Goal: Find specific page/section: Find specific page/section

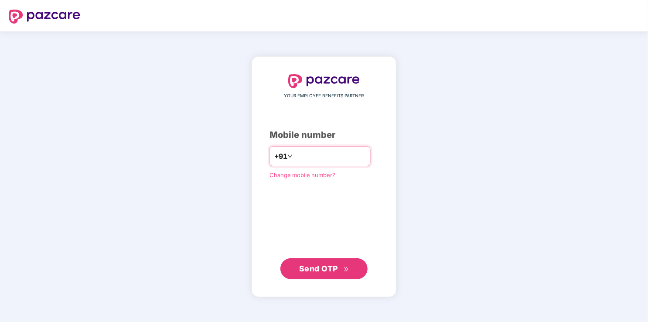
click at [294, 157] on input "**********" at bounding box center [330, 156] width 72 height 14
type input "**********"
click at [332, 269] on span "Send OTP" at bounding box center [318, 267] width 39 height 9
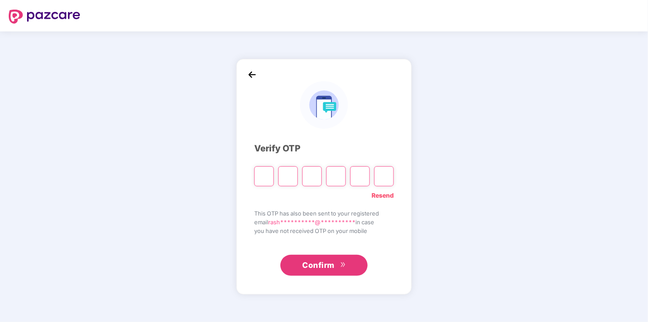
type input "*"
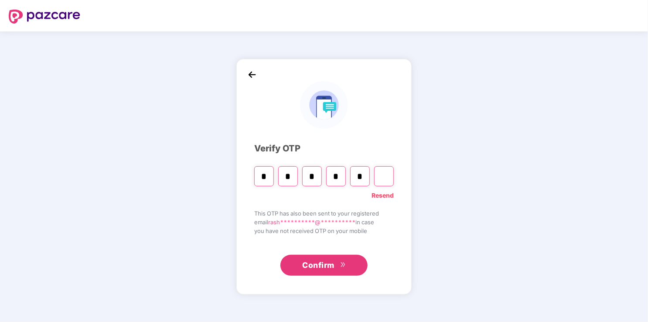
type input "*"
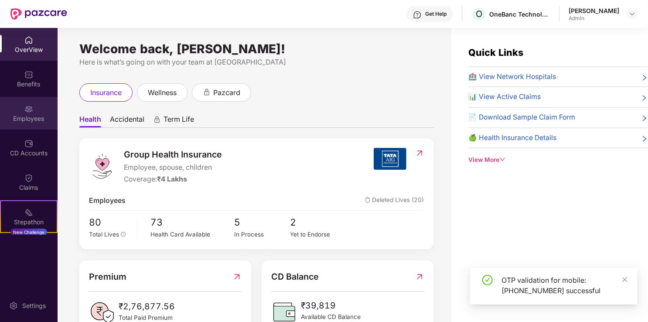
click at [20, 111] on div "Employees" at bounding box center [29, 113] width 58 height 33
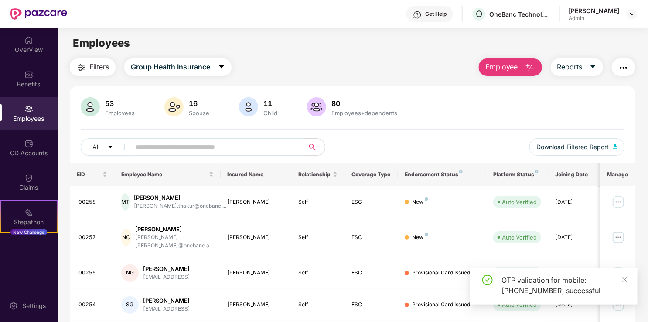
click at [150, 149] on input "text" at bounding box center [214, 146] width 157 height 13
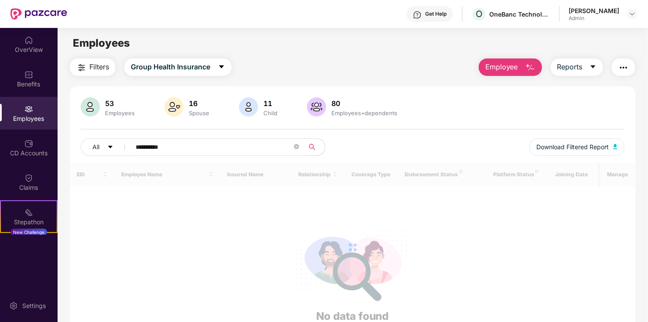
type input "**********"
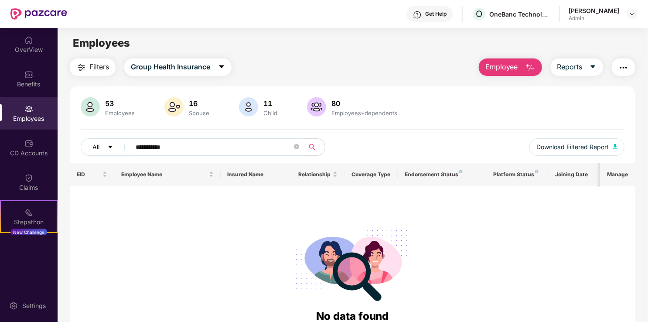
drag, startPoint x: 167, startPoint y: 143, endPoint x: 122, endPoint y: 138, distance: 45.2
click at [122, 138] on div "**********" at bounding box center [217, 146] width 272 height 17
type input "*****"
click at [154, 172] on span "Employee Name" at bounding box center [164, 174] width 86 height 7
click at [330, 102] on div "80" at bounding box center [364, 103] width 69 height 9
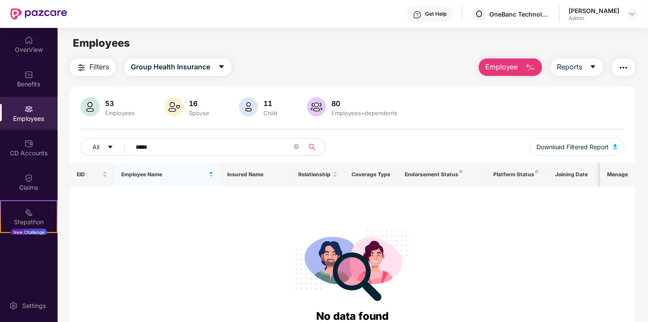
click at [323, 107] on img at bounding box center [316, 106] width 19 height 19
click at [99, 65] on span "Filters" at bounding box center [99, 67] width 20 height 11
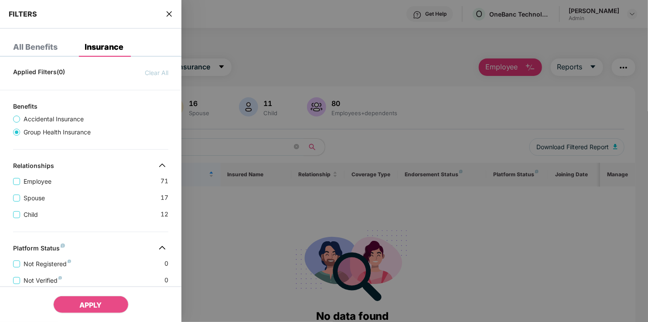
click at [54, 44] on div "All Benefits" at bounding box center [35, 47] width 44 height 9
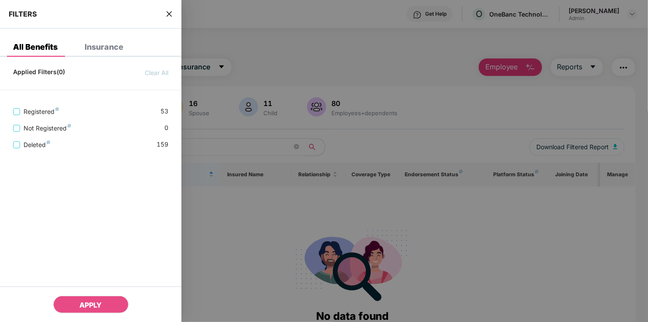
click at [173, 10] on span "close" at bounding box center [169, 14] width 7 height 9
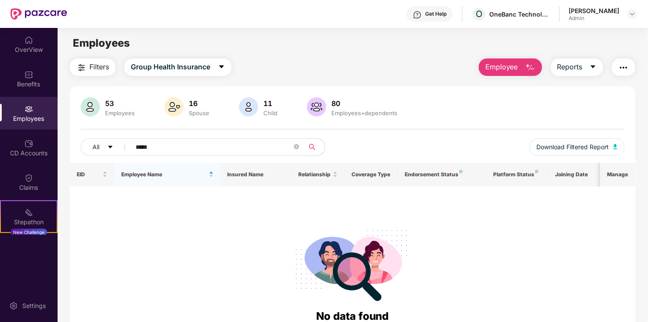
click at [26, 110] on img at bounding box center [28, 109] width 9 height 9
click at [582, 60] on button "Reports" at bounding box center [577, 66] width 52 height 17
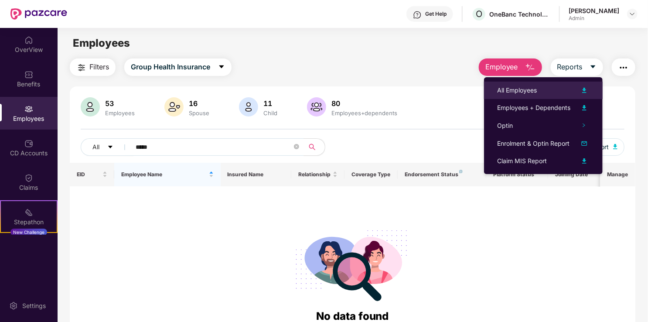
click at [526, 90] on div "All Employees" at bounding box center [517, 91] width 40 height 10
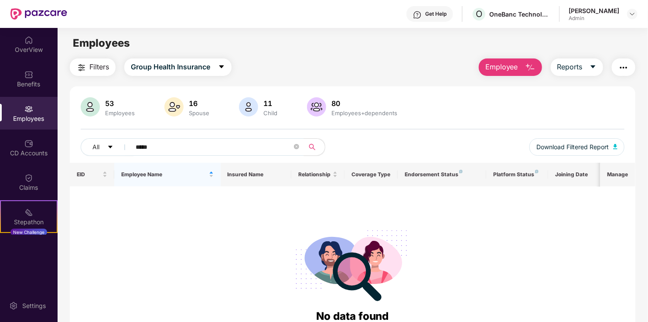
click at [523, 68] on button "Employee" at bounding box center [510, 66] width 63 height 17
click at [578, 68] on span "Reports" at bounding box center [569, 67] width 25 height 11
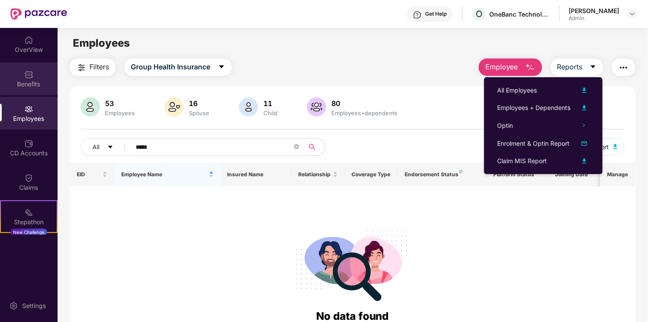
click at [23, 81] on div "Benefits" at bounding box center [29, 84] width 58 height 9
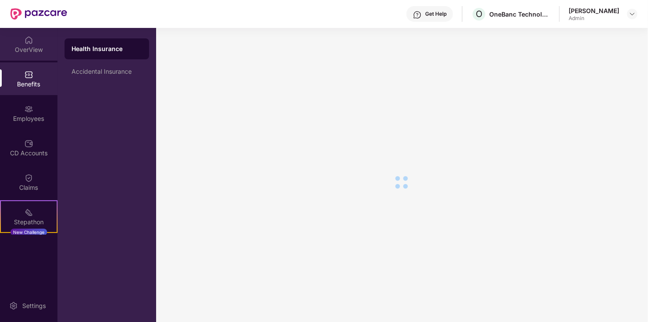
click at [27, 47] on div "OverView" at bounding box center [29, 49] width 58 height 9
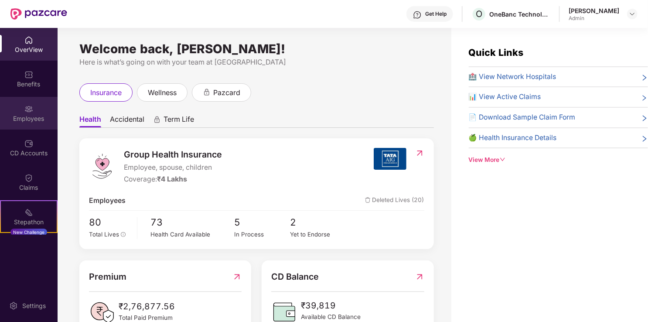
click at [31, 112] on img at bounding box center [28, 109] width 9 height 9
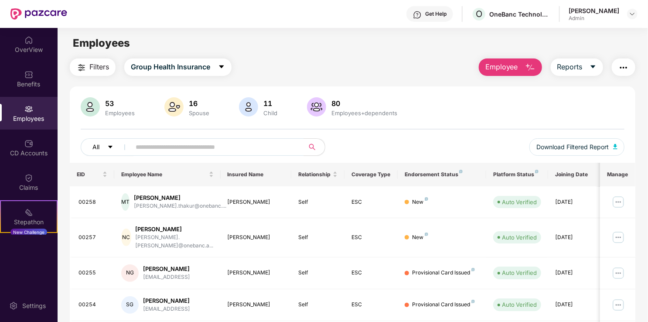
click at [107, 145] on button "All" at bounding box center [107, 146] width 53 height 17
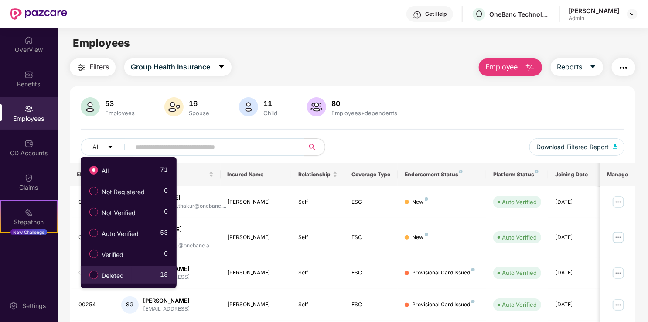
click at [88, 277] on label "Deleted" at bounding box center [108, 274] width 47 height 15
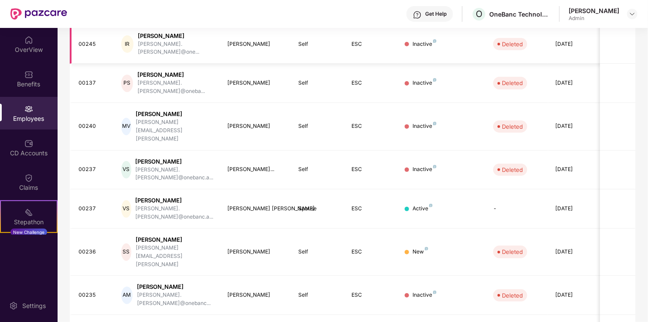
scroll to position [213, 0]
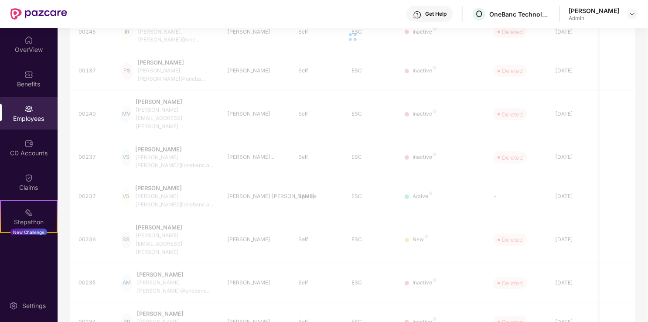
scroll to position [28, 0]
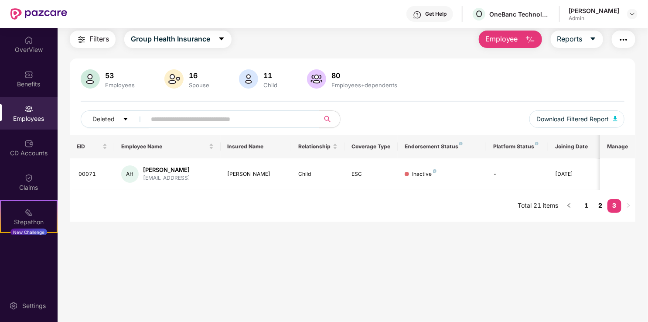
click at [604, 209] on link "2" at bounding box center [601, 205] width 14 height 13
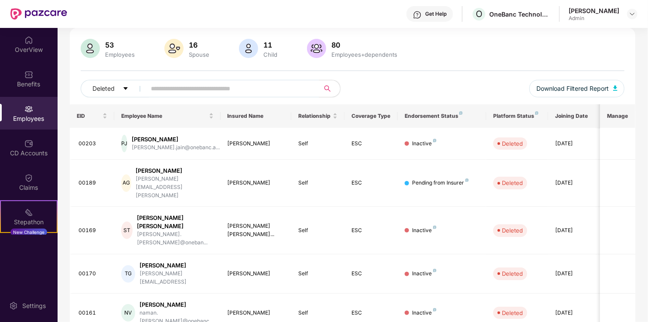
scroll to position [58, 0]
